Goal: Task Accomplishment & Management: Use online tool/utility

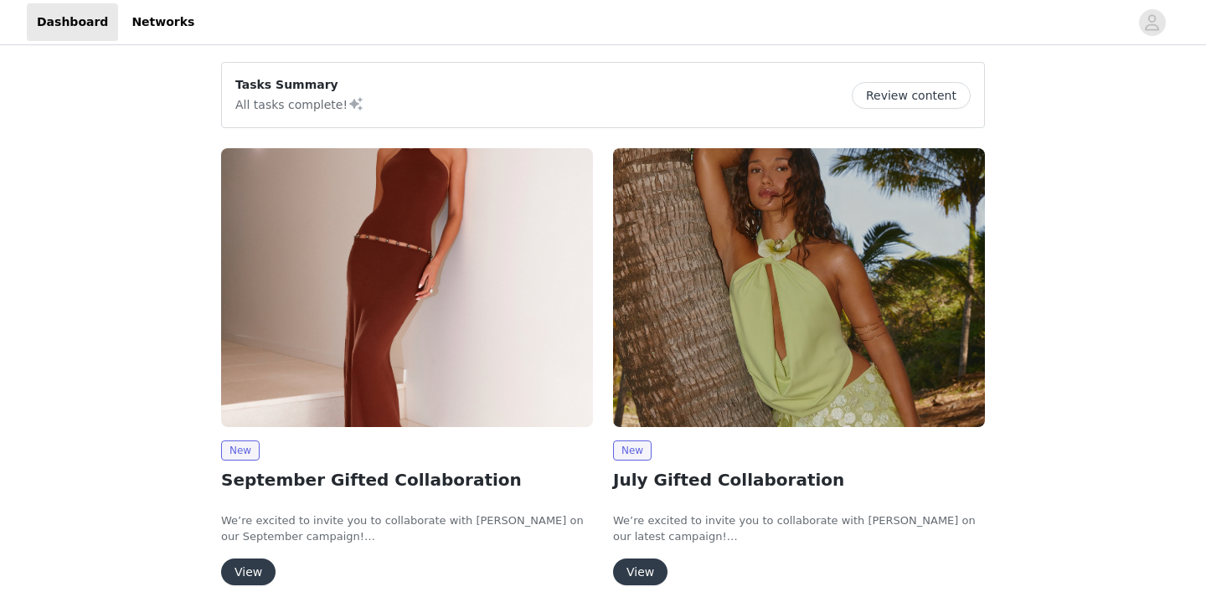
scroll to position [141, 0]
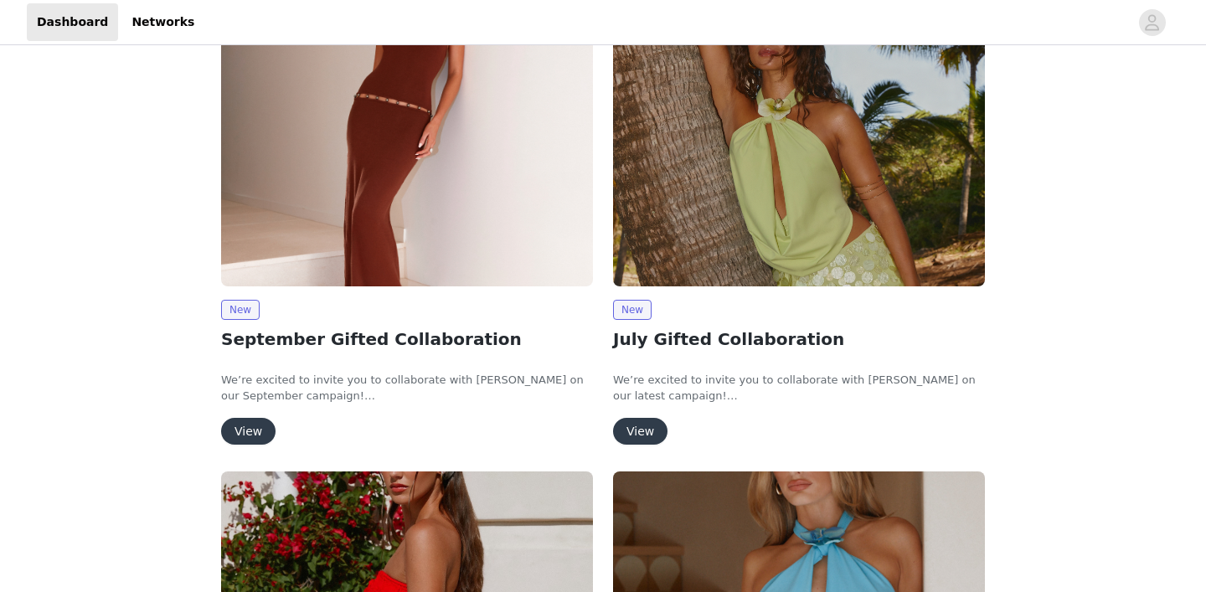
click at [250, 427] on button "View" at bounding box center [248, 431] width 54 height 27
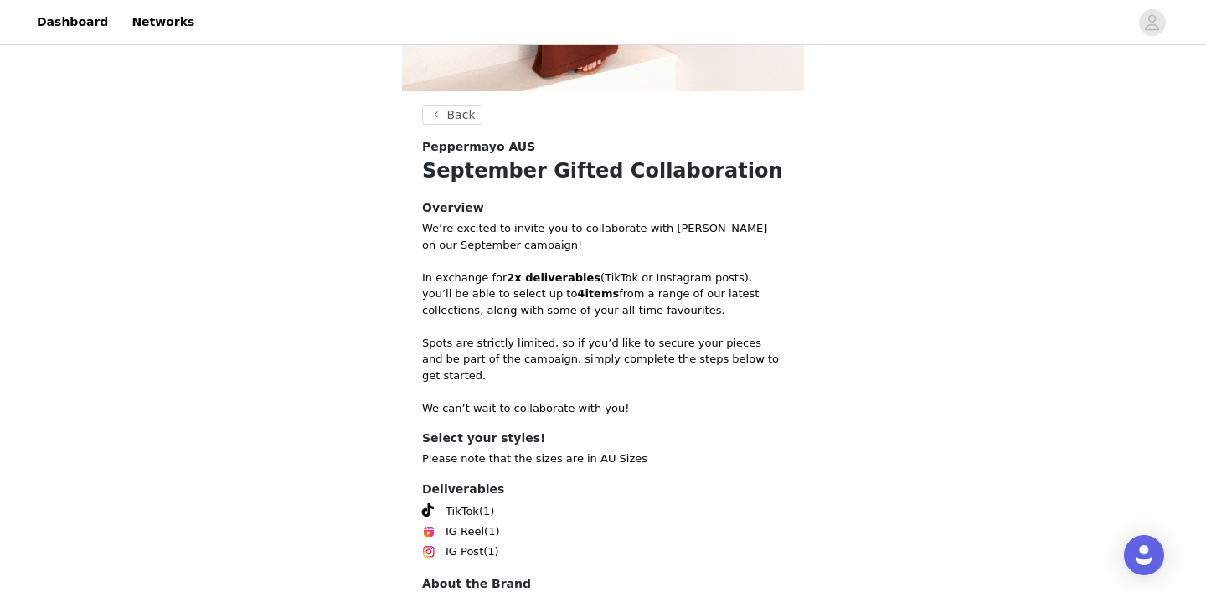
scroll to position [577, 0]
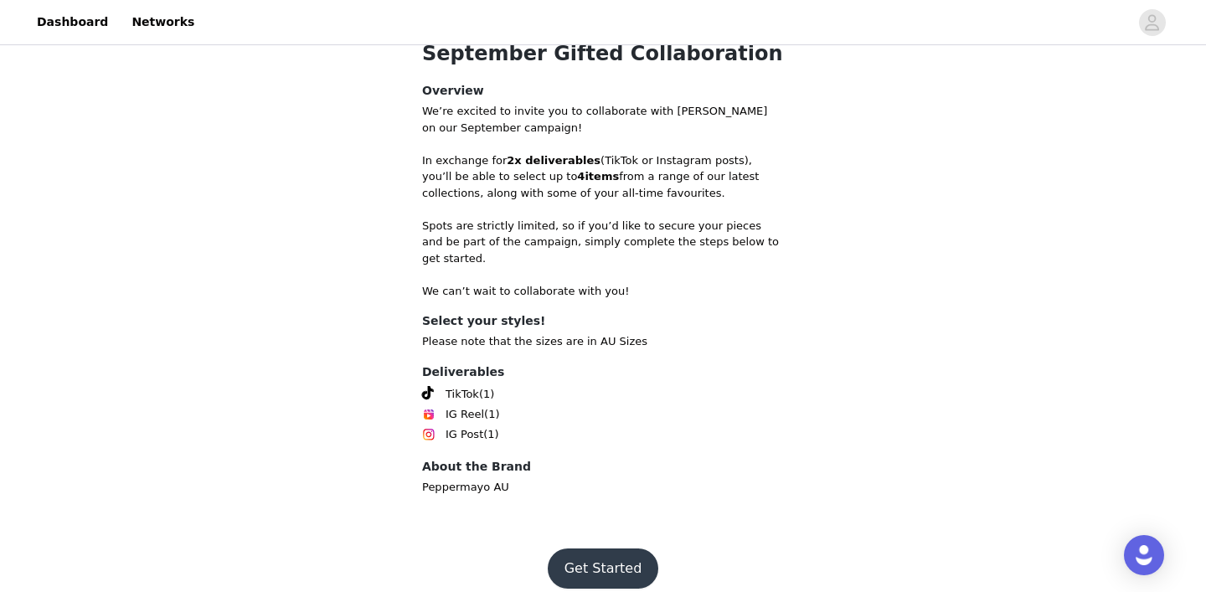
click at [606, 555] on button "Get Started" at bounding box center [603, 569] width 111 height 40
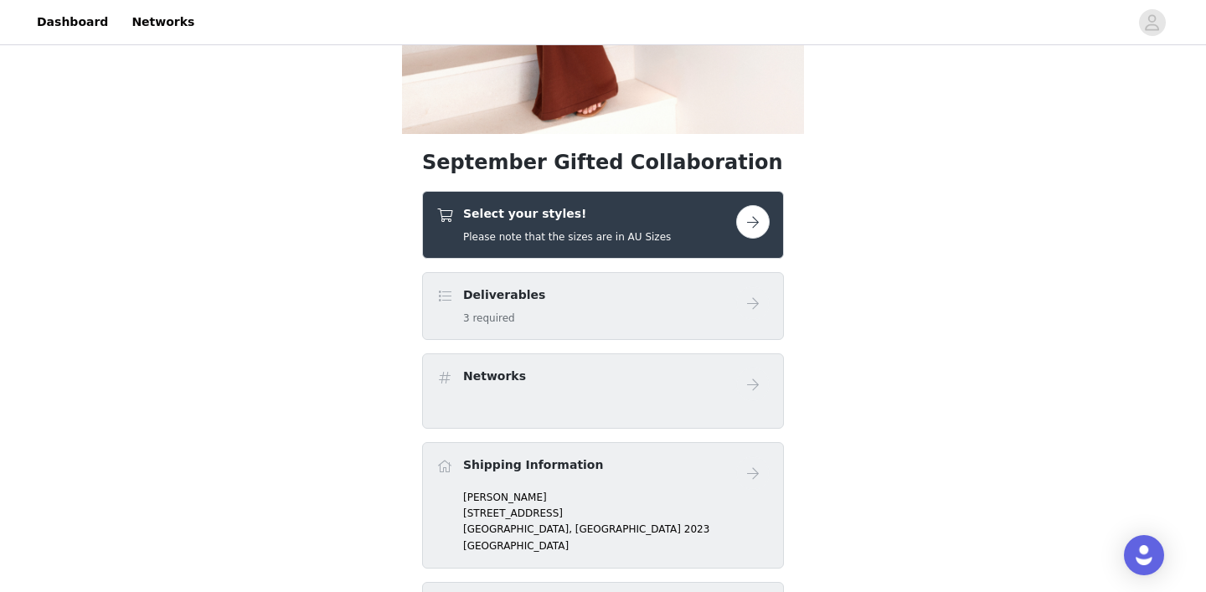
scroll to position [436, 0]
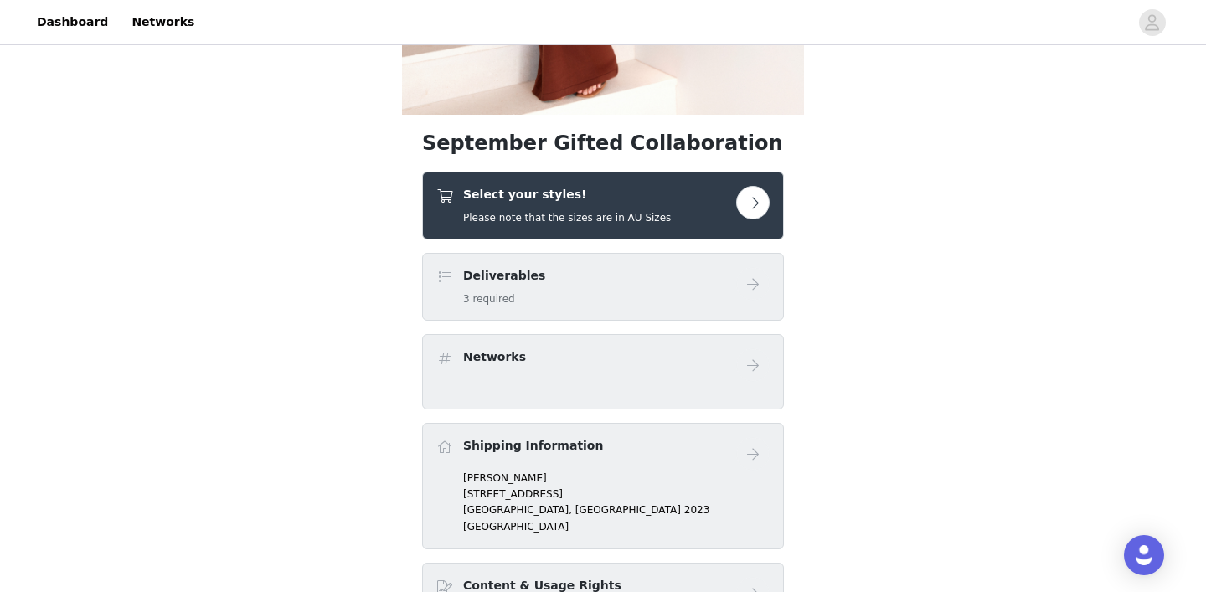
click at [599, 222] on h5 "Please note that the sizes are in AU Sizes" at bounding box center [567, 217] width 208 height 15
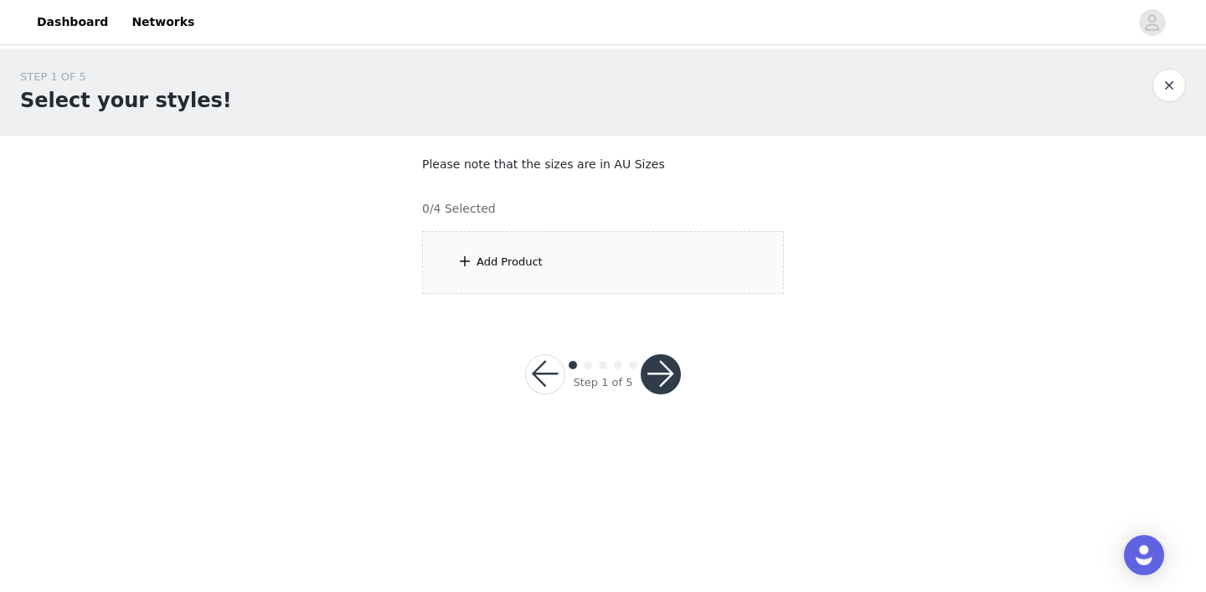
click at [621, 262] on div "Add Product" at bounding box center [603, 262] width 362 height 63
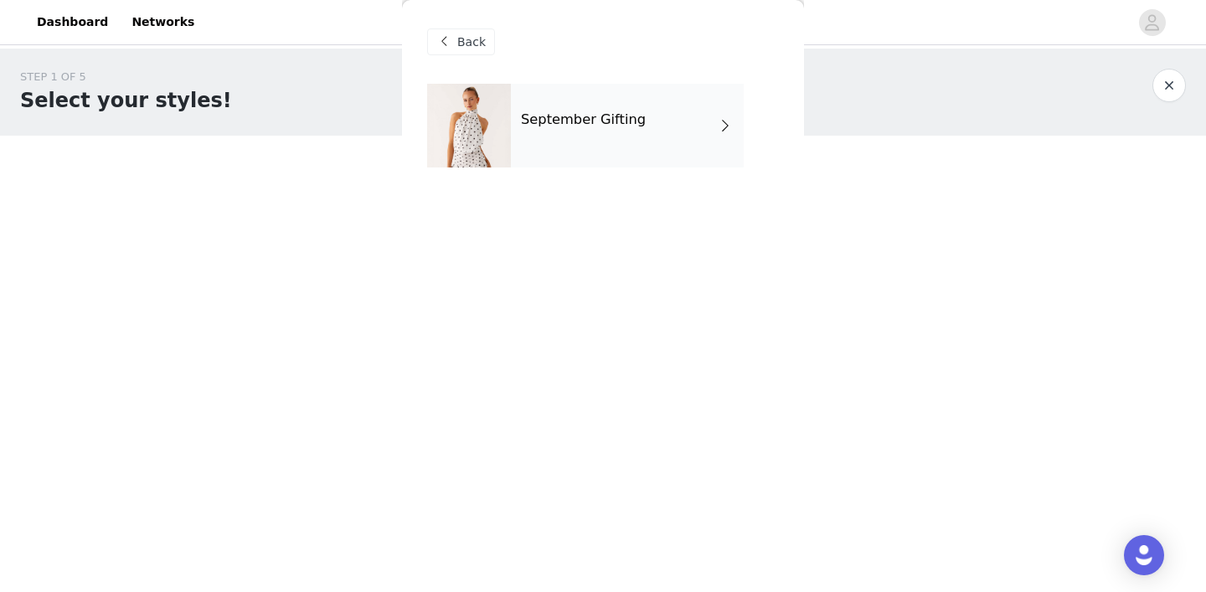
click at [615, 141] on div "September Gifting" at bounding box center [627, 126] width 233 height 84
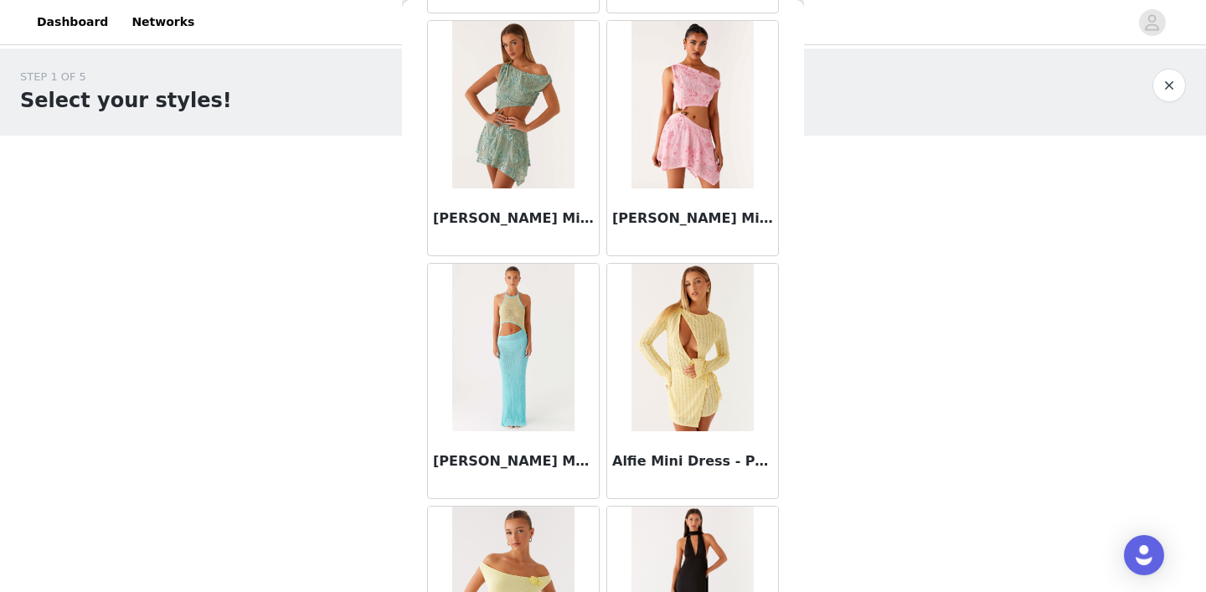
scroll to position [1971, 0]
